Goal: Check status: Check status

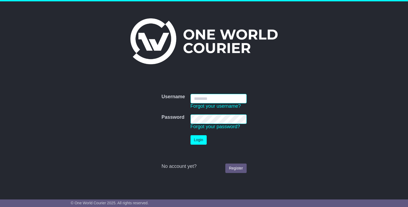
type input "**********"
click at [198, 139] on button "Login" at bounding box center [198, 139] width 16 height 9
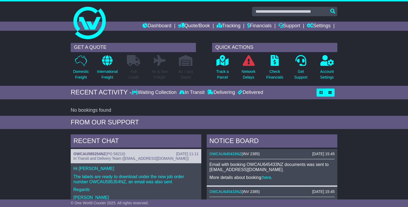
scroll to position [0, 0]
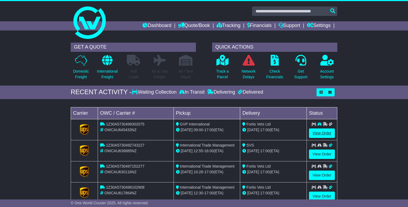
click at [315, 131] on link "View Order" at bounding box center [322, 132] width 26 height 9
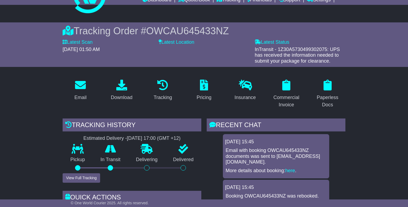
scroll to position [25, 0]
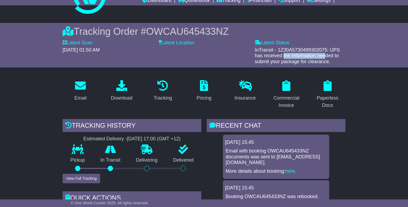
drag, startPoint x: 277, startPoint y: 49, endPoint x: 326, endPoint y: 51, distance: 49.4
click at [326, 51] on span "InTransit - 1Z30A5730499302075: UPS has received the information needed to subm…" at bounding box center [297, 55] width 85 height 17
copy span "1Z30A5730499302075:"
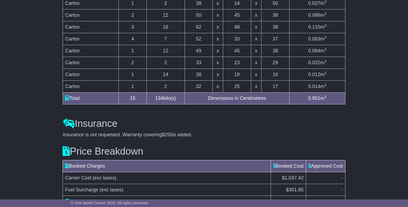
scroll to position [533, 0]
